Goal: Task Accomplishment & Management: Manage account settings

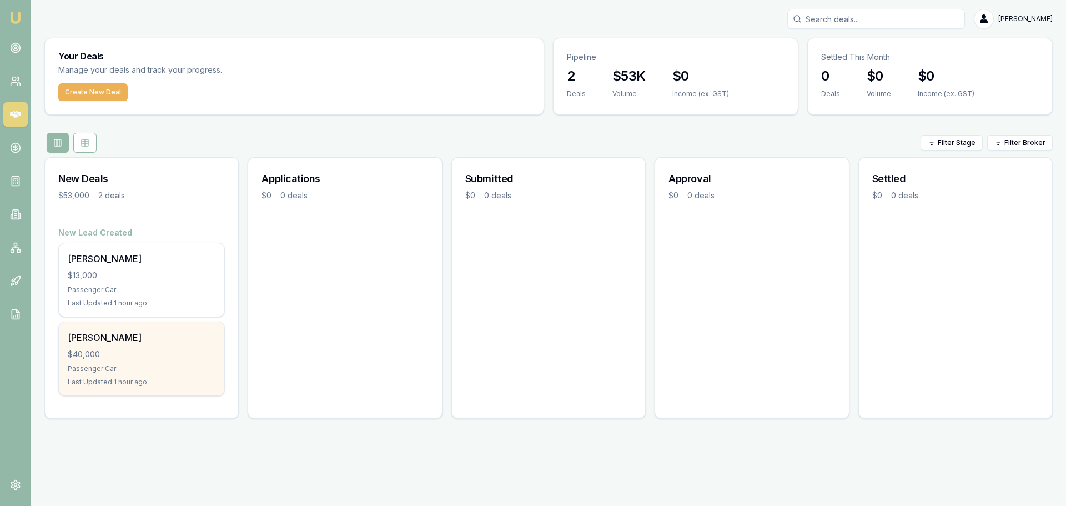
click at [135, 354] on div "$40,000" at bounding box center [142, 354] width 148 height 11
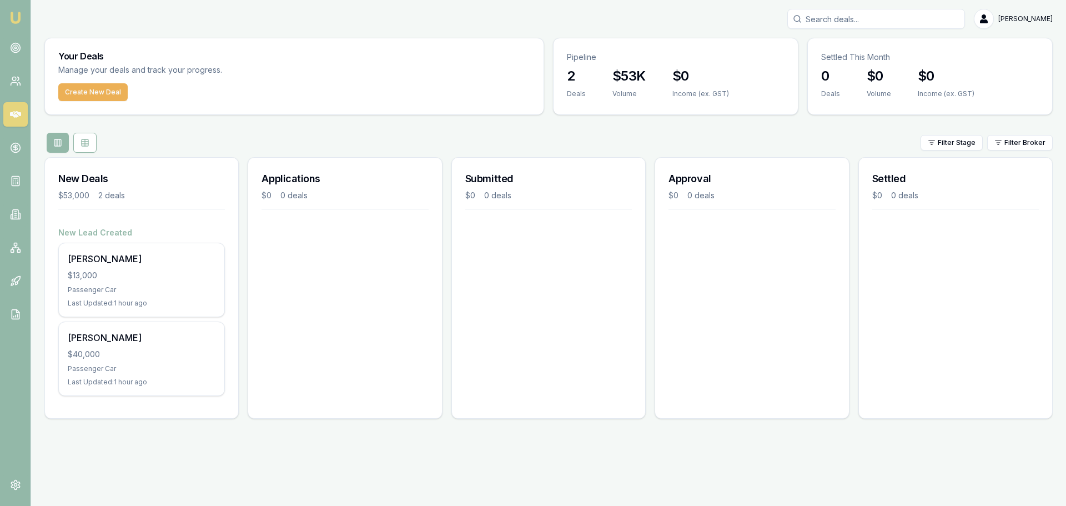
click at [339, 460] on div "Emu Broker [PERSON_NAME] Toggle Menu Your Deals Manage your deals and track you…" at bounding box center [533, 253] width 1066 height 506
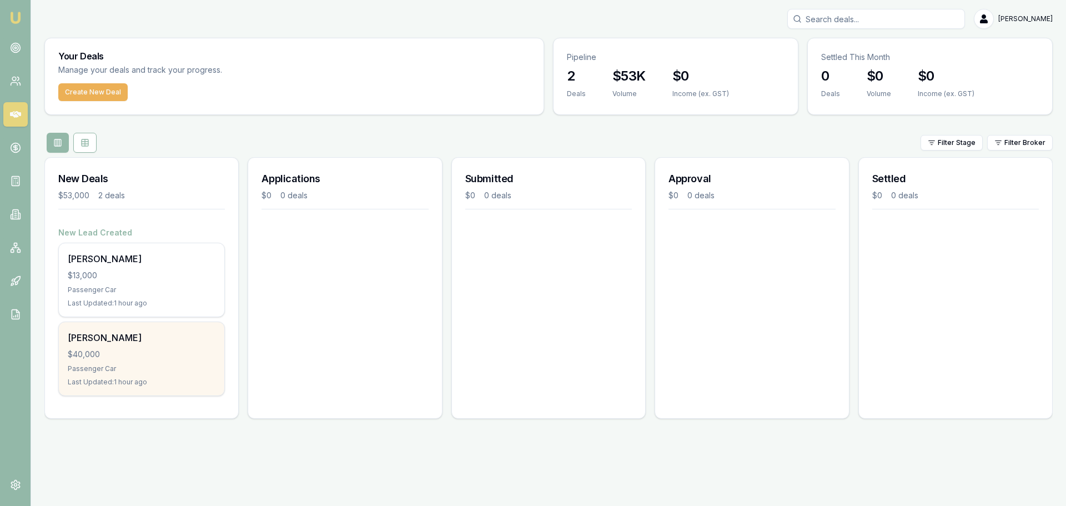
click at [129, 365] on div "Passenger Car" at bounding box center [142, 368] width 148 height 9
click at [166, 365] on div "Passenger Car" at bounding box center [142, 368] width 148 height 9
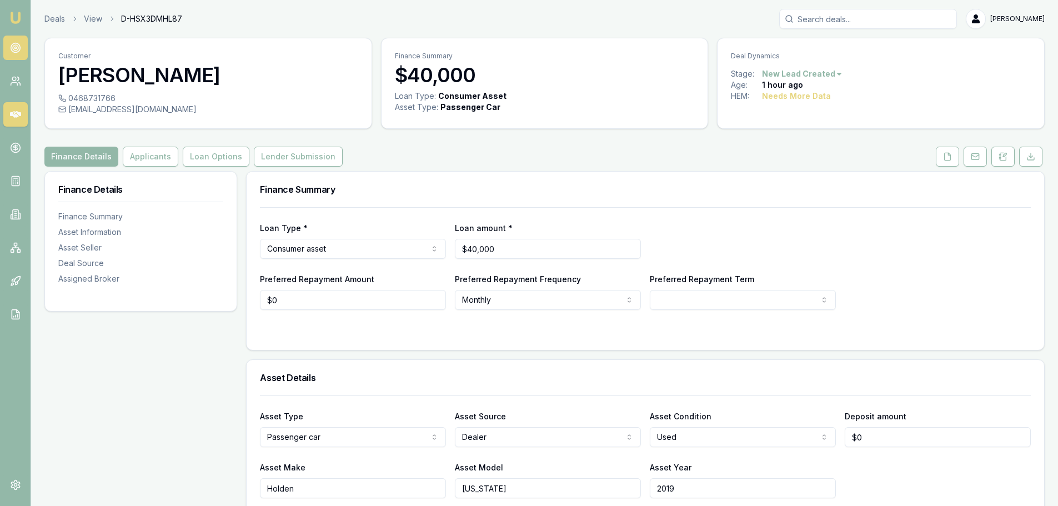
click at [6, 38] on link at bounding box center [15, 48] width 24 height 24
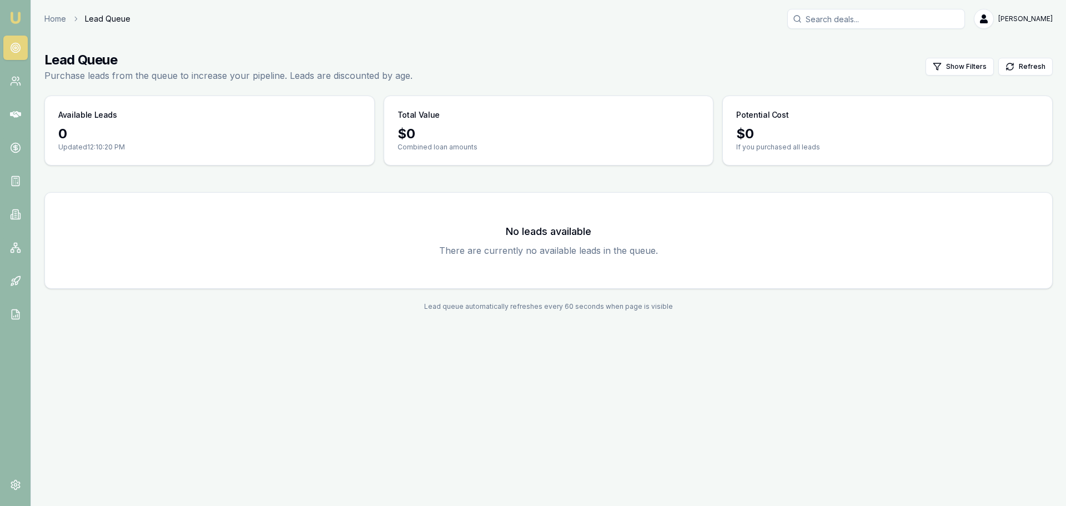
click at [46, 20] on link "Home" at bounding box center [55, 18] width 22 height 11
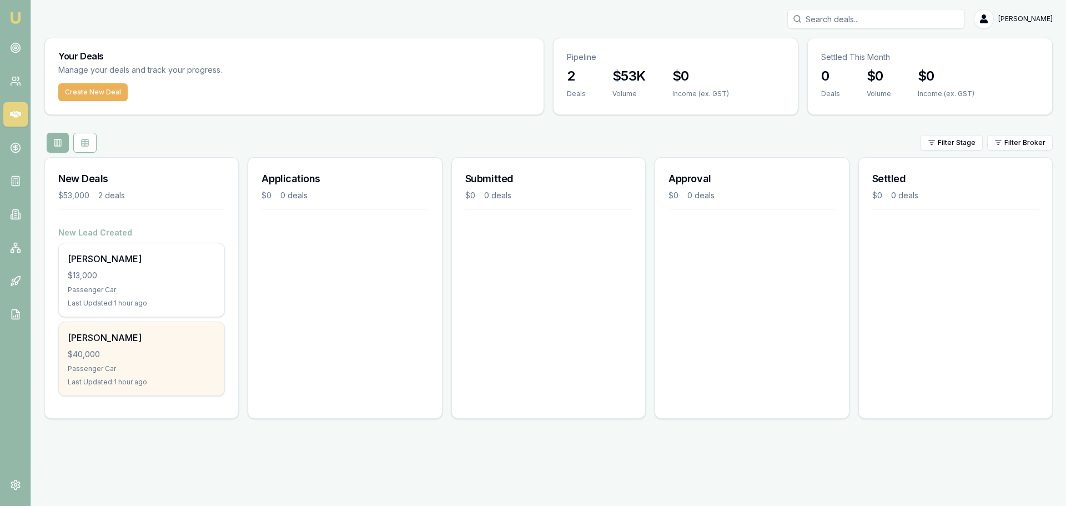
click at [157, 357] on div "$40,000" at bounding box center [142, 354] width 148 height 11
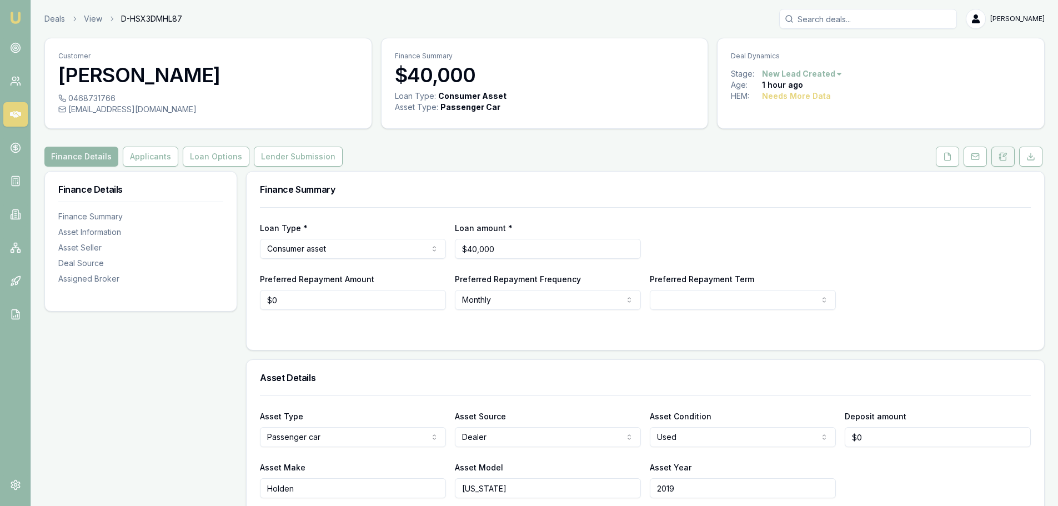
click at [997, 161] on button at bounding box center [1002, 157] width 23 height 20
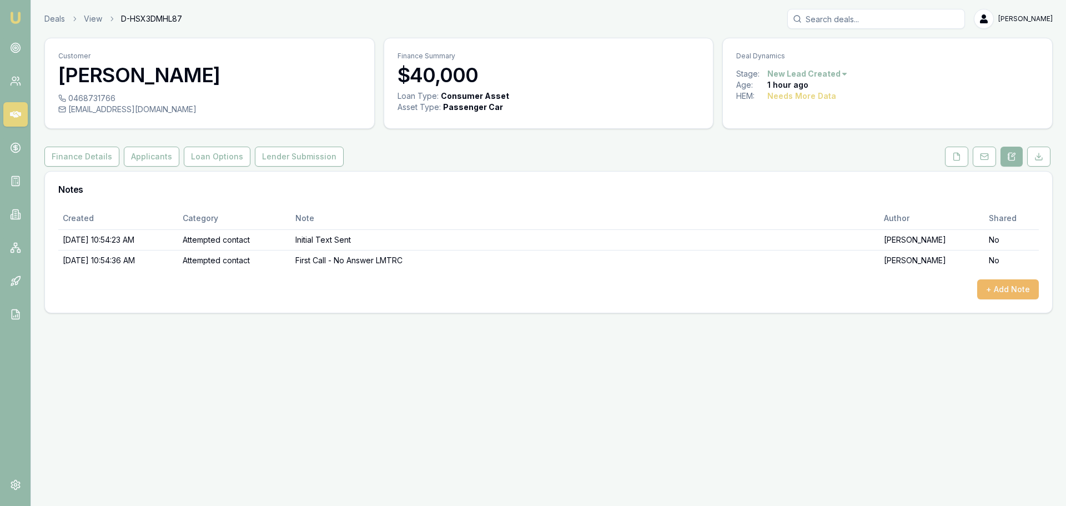
click at [995, 290] on button "+ Add Note" at bounding box center [1008, 289] width 62 height 20
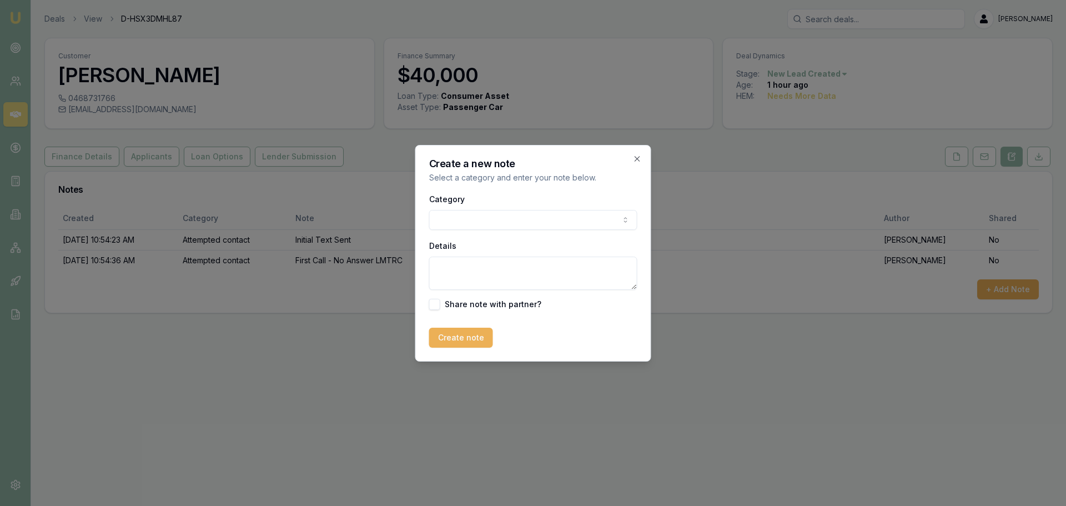
click at [459, 221] on body "Emu Broker Deals View D-HSX3DMHL87 Jack Armstrong Toggle Menu Customer Kristi A…" at bounding box center [533, 253] width 1066 height 506
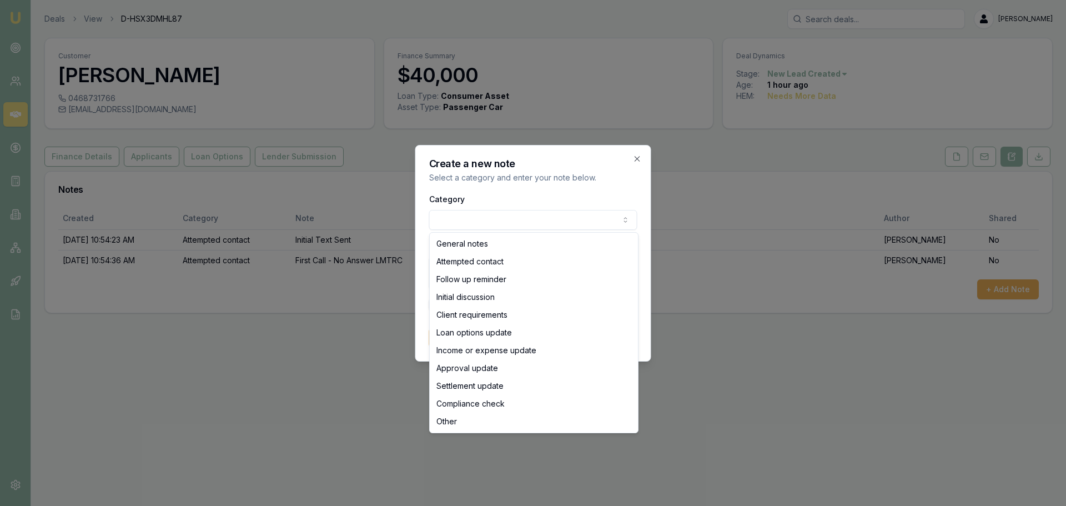
select select "ATTEMPTED_CONTACT"
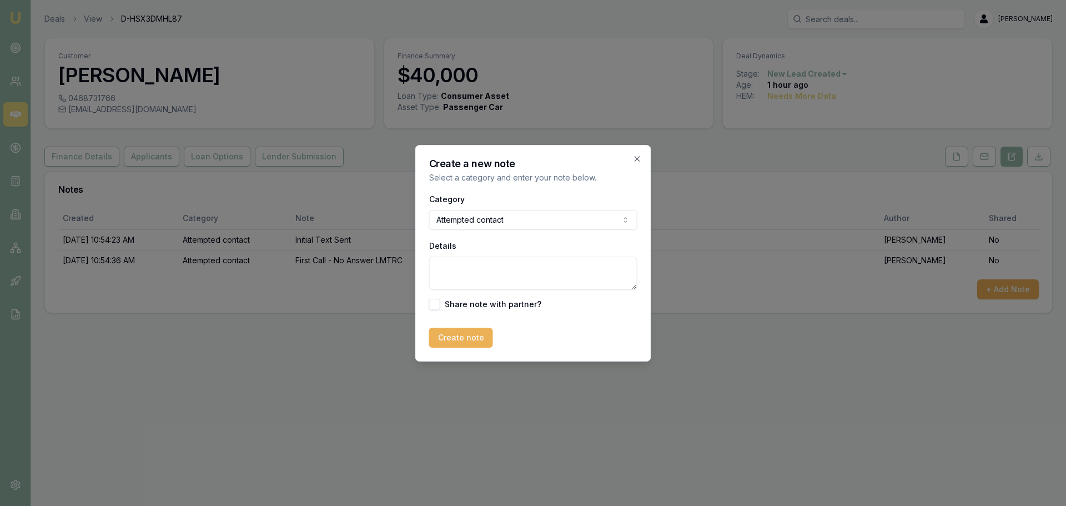
click at [474, 272] on textarea "Details" at bounding box center [533, 273] width 208 height 33
type textarea "Called again - no answer"
click at [463, 342] on button "Create note" at bounding box center [461, 338] width 64 height 20
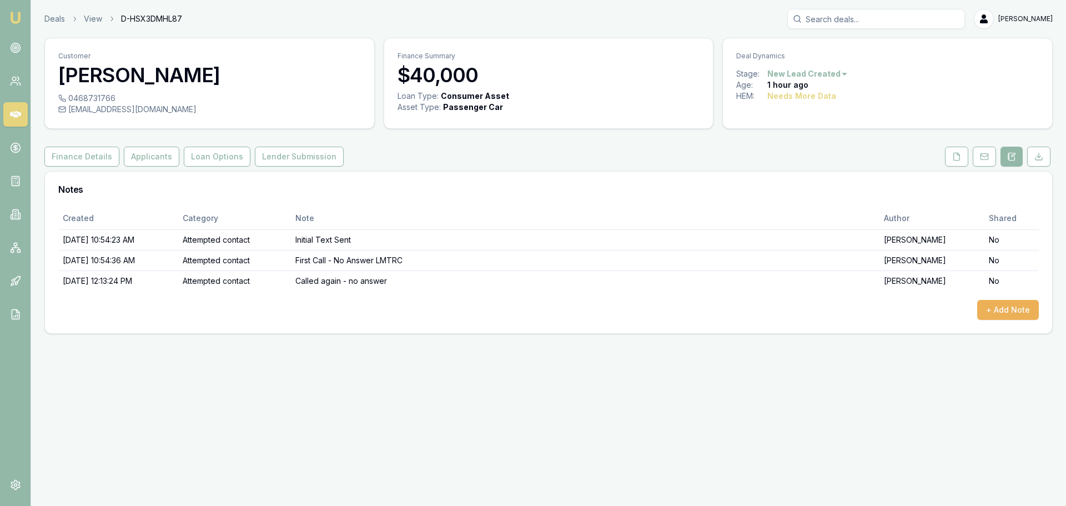
click at [778, 363] on div "Emu Broker Deals View D-HSX3DMHL87 Jack Armstrong Toggle Menu Customer Kristi A…" at bounding box center [533, 253] width 1066 height 506
click at [656, 441] on div "Emu Broker Deals View D-HSX3DMHL87 Jack Armstrong Toggle Menu Customer Kristi A…" at bounding box center [533, 253] width 1066 height 506
